Goal: Entertainment & Leisure: Consume media (video, audio)

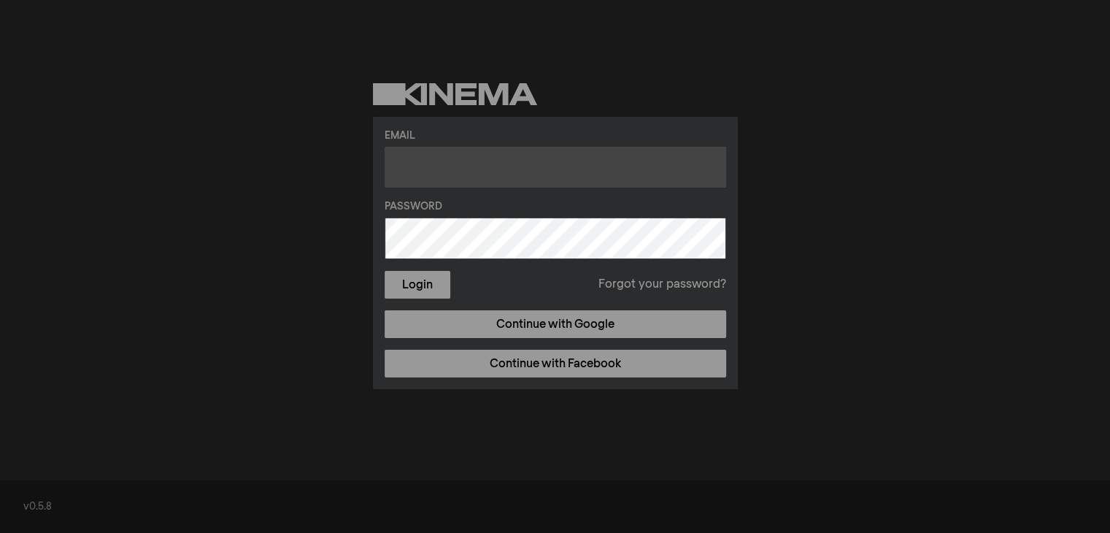
click at [487, 172] on input "text" at bounding box center [555, 167] width 341 height 41
type input "[EMAIL_ADDRESS][DOMAIN_NAME]"
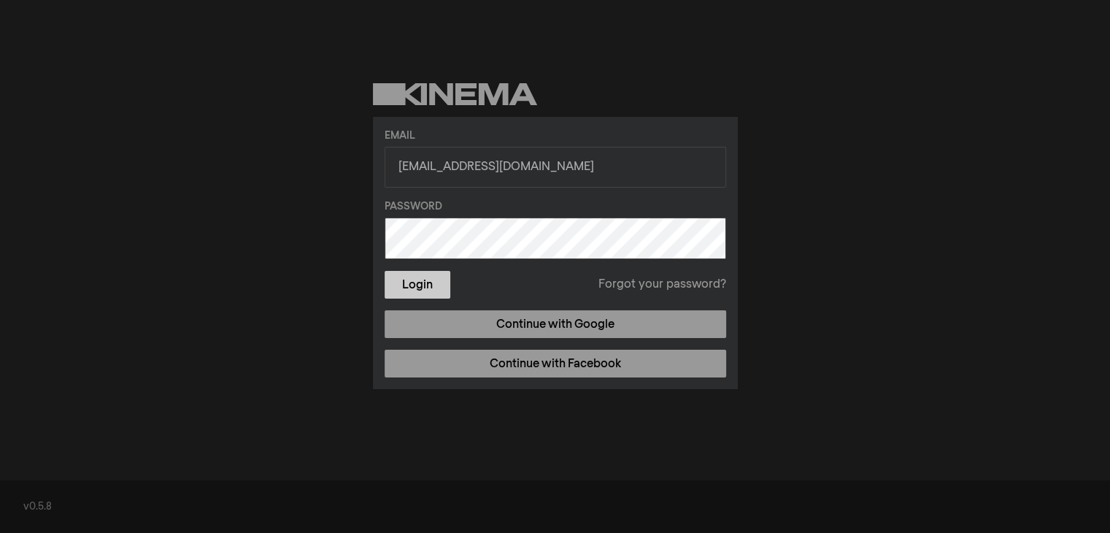
click at [422, 290] on button "Login" at bounding box center [418, 285] width 66 height 28
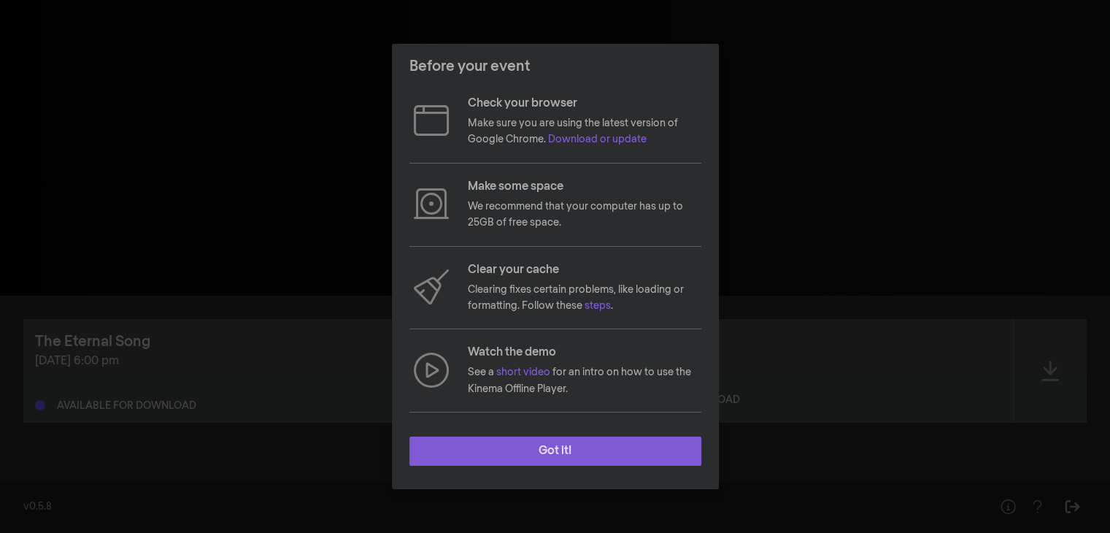
click at [624, 449] on button "Got it!" at bounding box center [555, 450] width 292 height 29
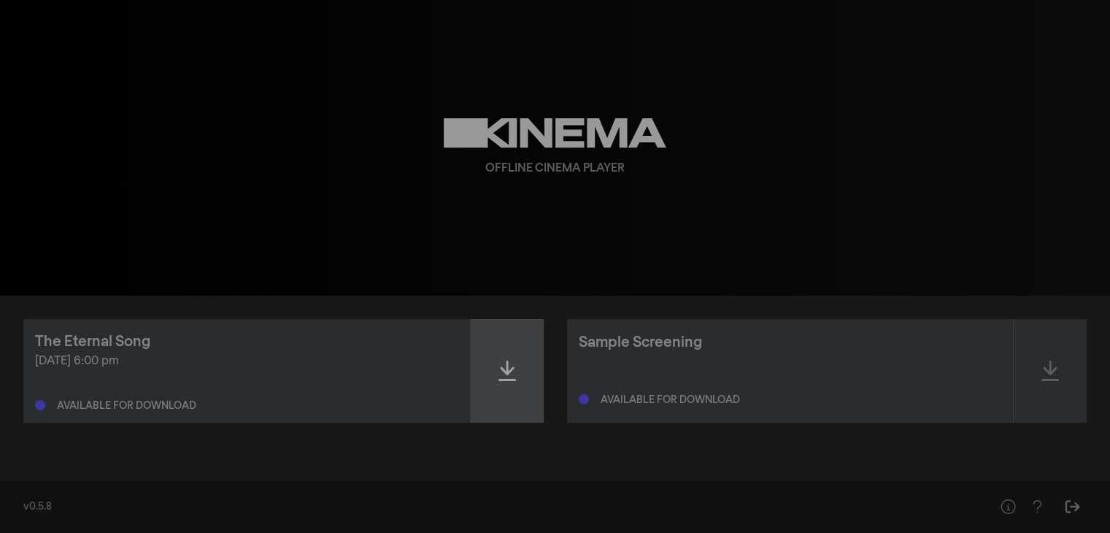
click at [506, 375] on icon at bounding box center [507, 370] width 18 height 23
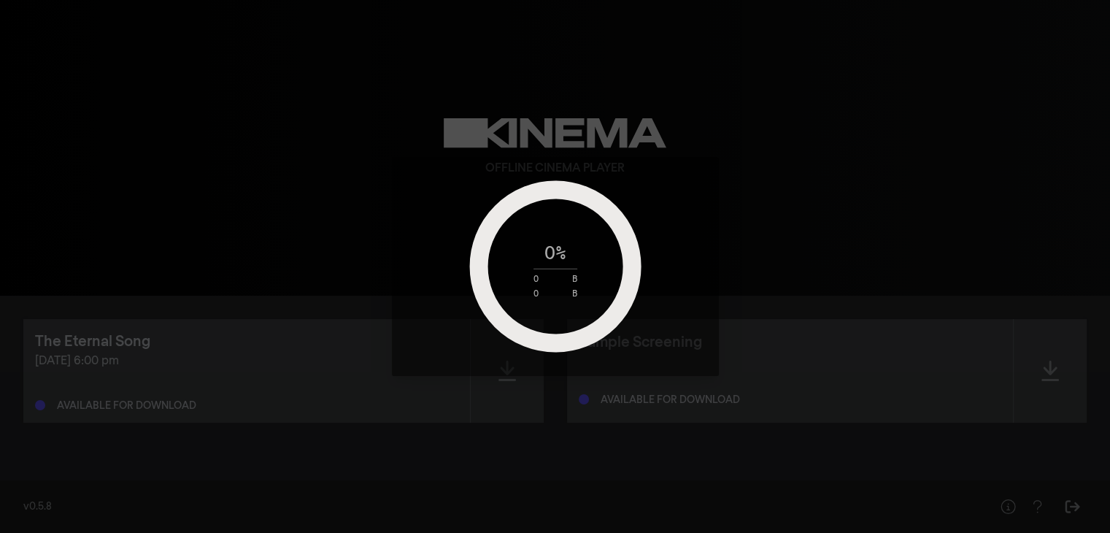
click at [569, 252] on div "0 % 0 B 0 B" at bounding box center [555, 266] width 182 height 63
click at [547, 193] on circle at bounding box center [555, 266] width 153 height 153
click at [803, 137] on div "0 % 0 B 0 B" at bounding box center [555, 266] width 1110 height 533
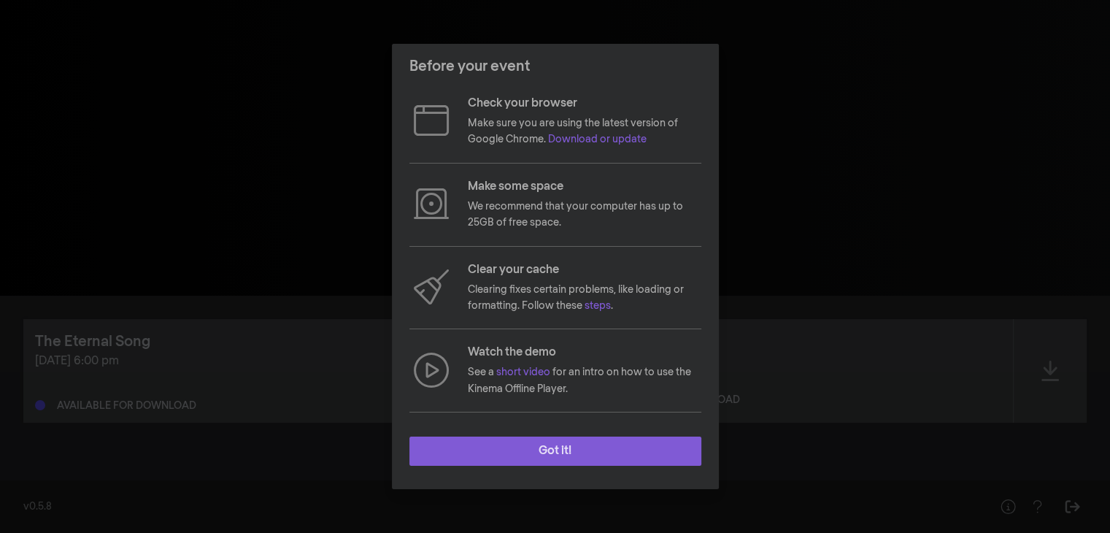
click at [587, 462] on button "Got it!" at bounding box center [555, 450] width 292 height 29
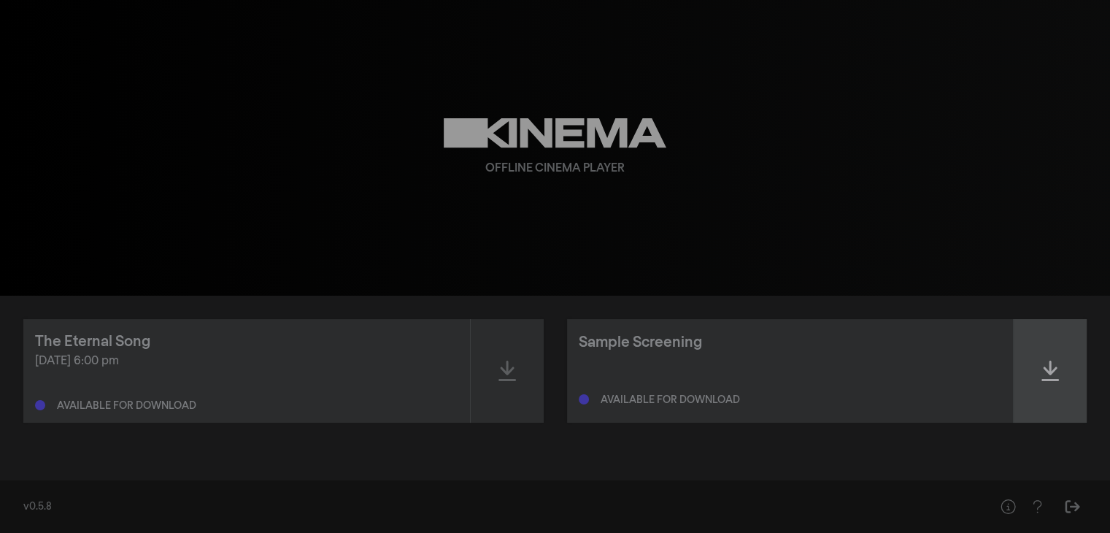
click at [1046, 359] on icon at bounding box center [1050, 370] width 18 height 23
click at [682, 391] on div "Ready to play" at bounding box center [790, 396] width 423 height 18
click at [1053, 373] on icon at bounding box center [1050, 370] width 18 height 20
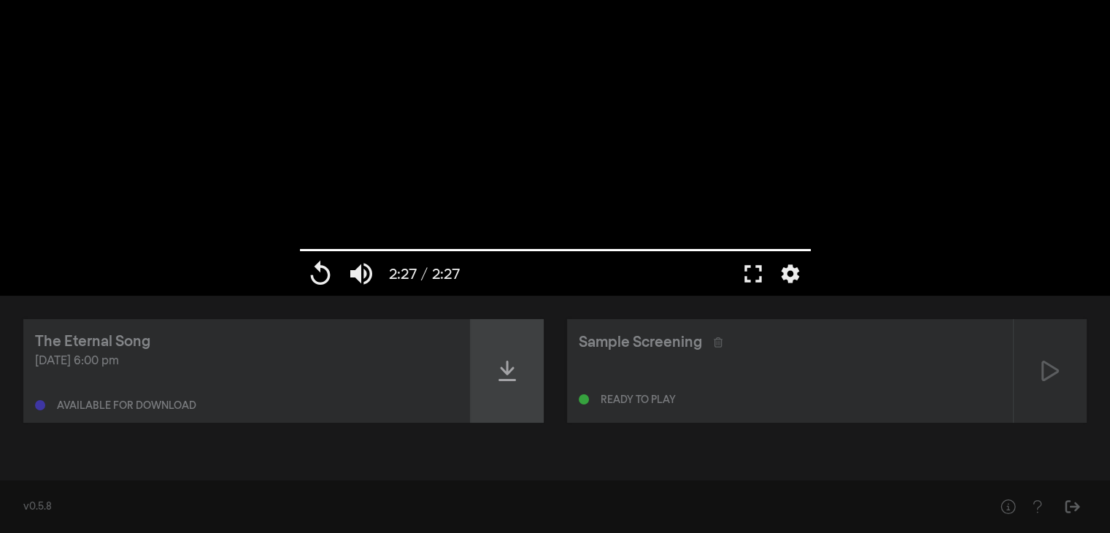
click at [500, 368] on icon at bounding box center [507, 370] width 18 height 20
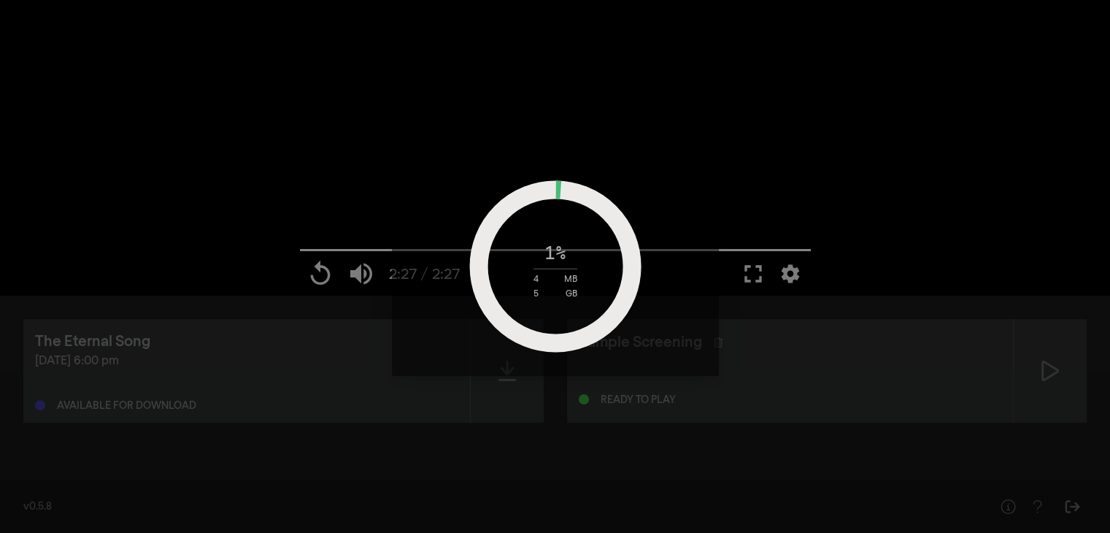
click at [312, 189] on div "1 % 4 MB 5 GB" at bounding box center [555, 266] width 1110 height 533
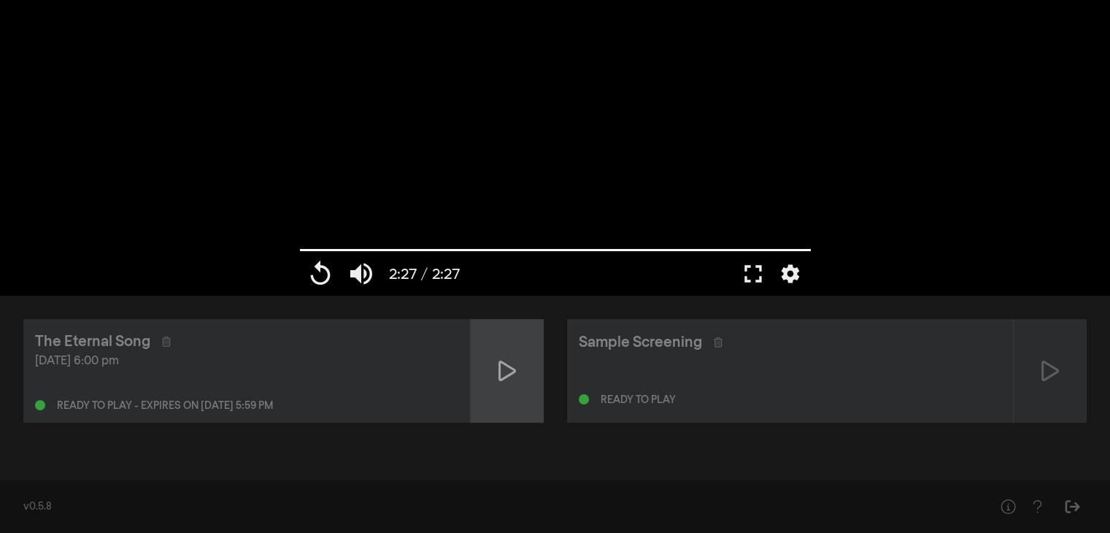
click at [506, 373] on icon at bounding box center [507, 370] width 18 height 23
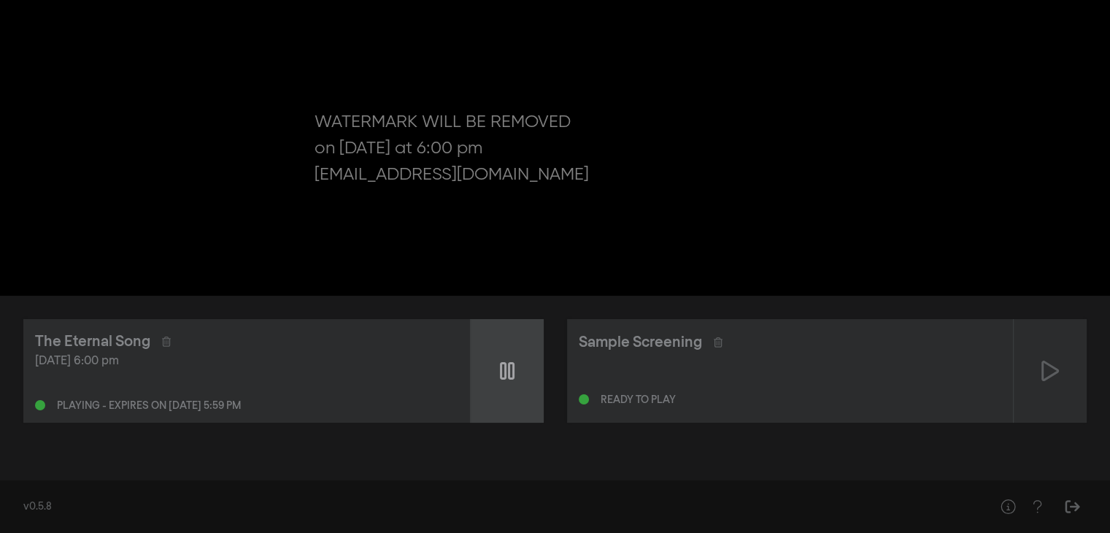
click at [509, 376] on icon at bounding box center [507, 371] width 15 height 18
type input "81.924085"
